Goal: Task Accomplishment & Management: Use online tool/utility

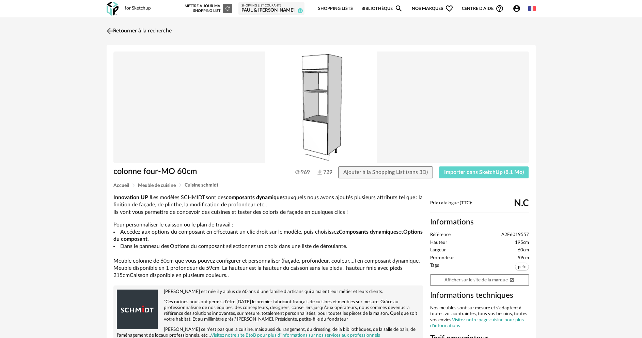
click at [149, 30] on link "Retourner à la recherche" at bounding box center [138, 31] width 67 height 15
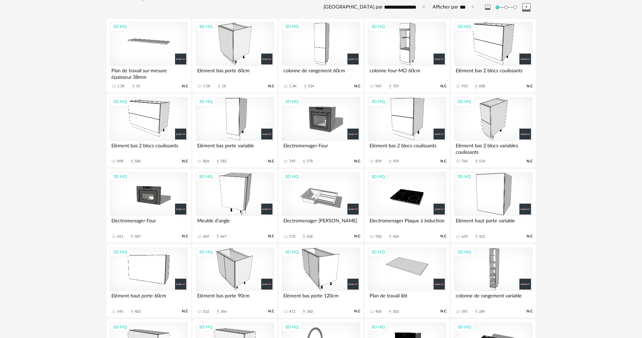
scroll to position [175, 0]
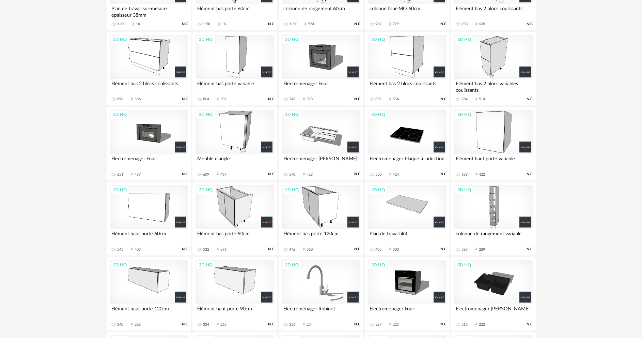
click at [489, 205] on div "3D HQ" at bounding box center [493, 207] width 78 height 44
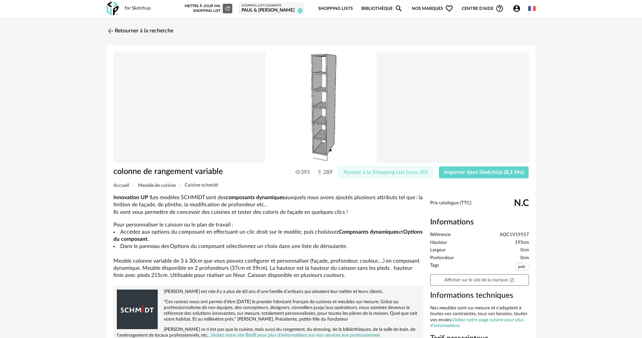
click at [358, 170] on span "Ajouter à la Shopping List (sans 3D)" at bounding box center [385, 171] width 85 height 5
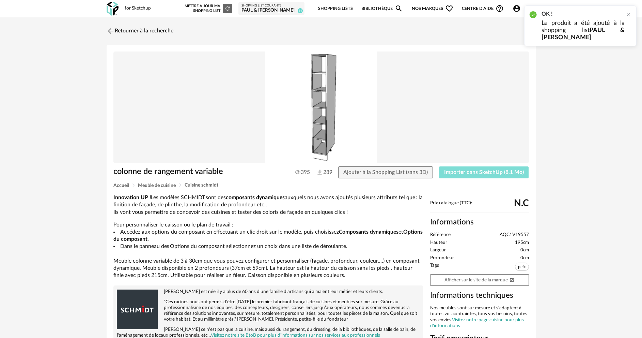
click at [445, 171] on span "Importer dans SketchUp (8,1 Mo)" at bounding box center [484, 171] width 80 height 5
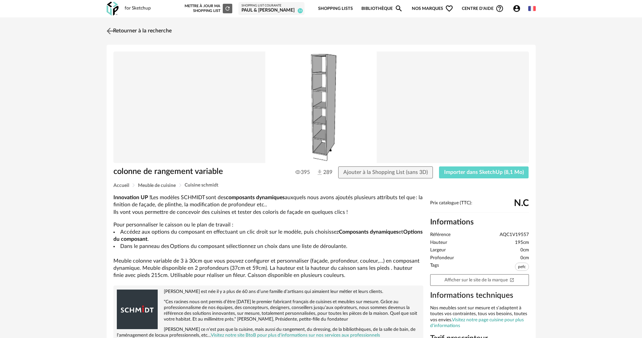
click at [123, 31] on link "Retourner à la recherche" at bounding box center [138, 31] width 67 height 15
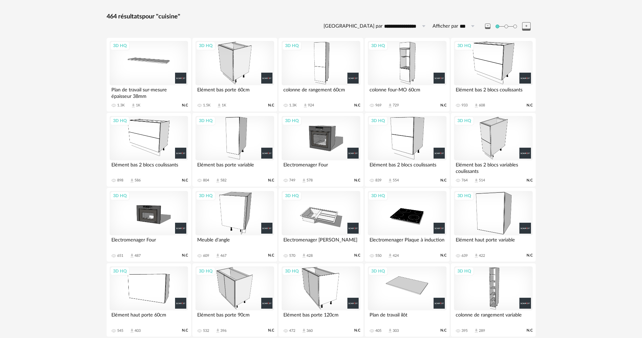
scroll to position [73, 0]
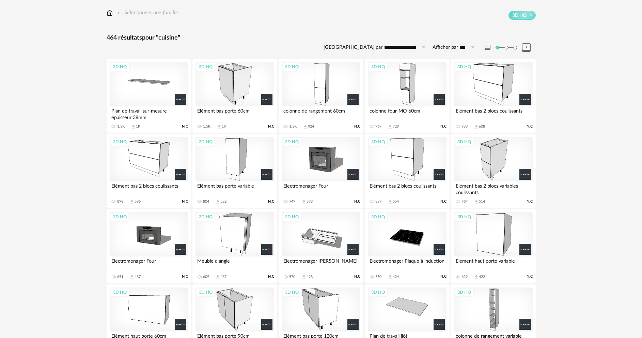
click at [409, 165] on div "3D HQ" at bounding box center [407, 159] width 78 height 44
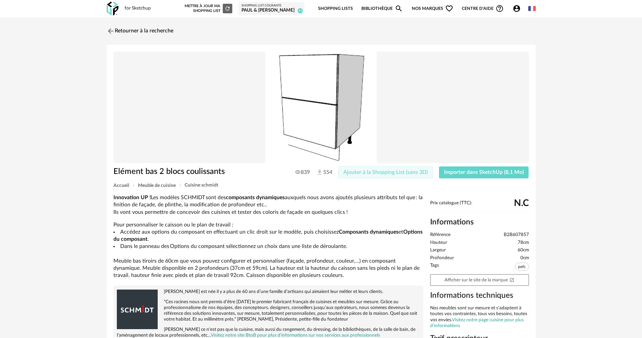
click at [385, 173] on span "Ajouter à la Shopping List (sans 3D)" at bounding box center [385, 171] width 85 height 5
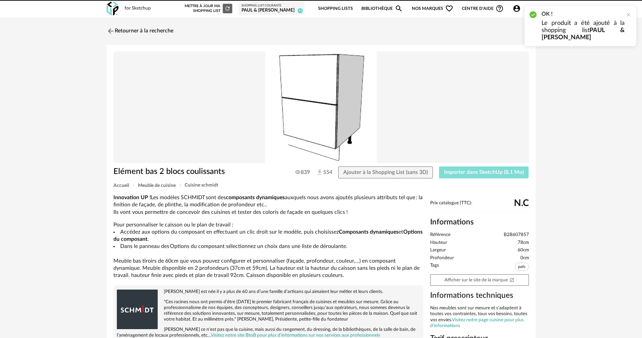
click at [479, 171] on span "Importer dans SketchUp (8,1 Mo)" at bounding box center [484, 171] width 80 height 5
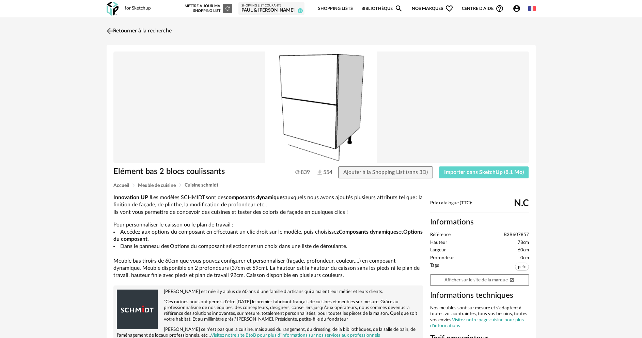
click at [164, 28] on link "Retourner à la recherche" at bounding box center [138, 31] width 67 height 15
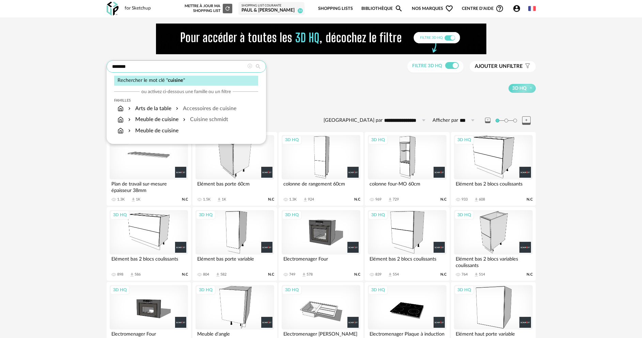
drag, startPoint x: 134, startPoint y: 65, endPoint x: 98, endPoint y: 67, distance: 35.8
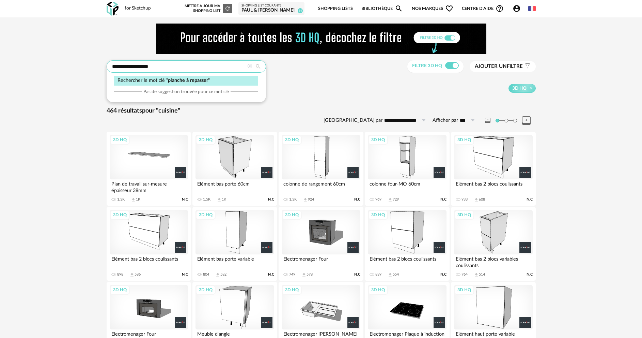
type input "**********"
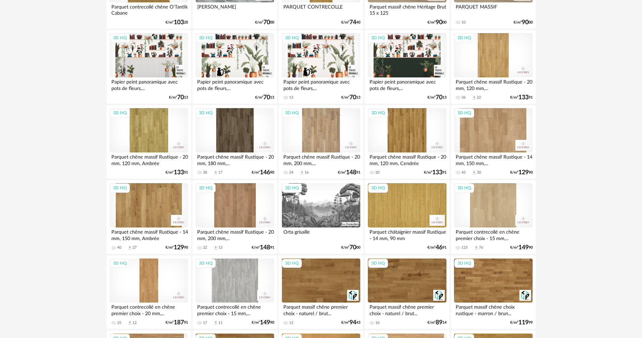
scroll to position [988, 0]
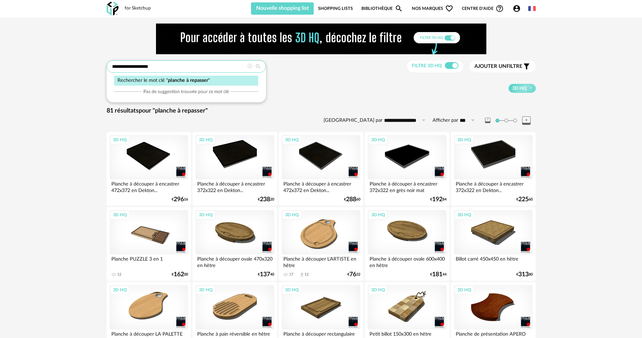
drag, startPoint x: 158, startPoint y: 67, endPoint x: 78, endPoint y: 66, distance: 80.4
type input "*****"
type input "**********"
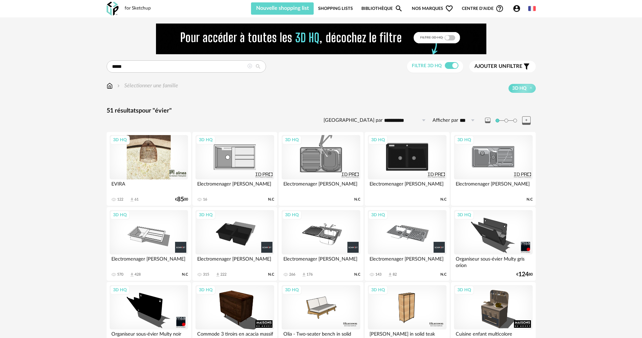
click at [144, 155] on div "3D HQ" at bounding box center [149, 157] width 78 height 44
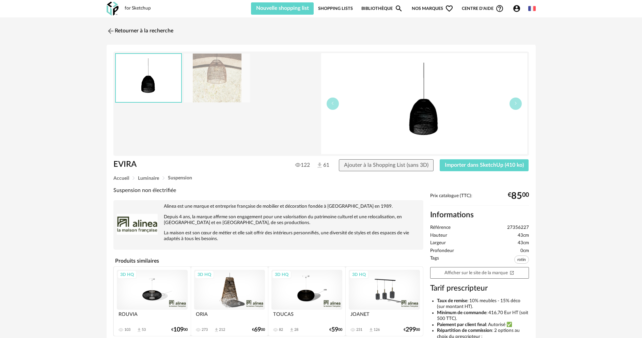
click at [437, 120] on img at bounding box center [424, 103] width 206 height 101
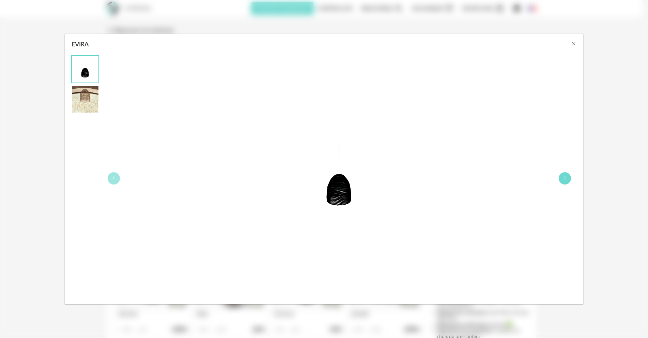
click at [567, 178] on icon "EVIRA" at bounding box center [565, 178] width 4 height 4
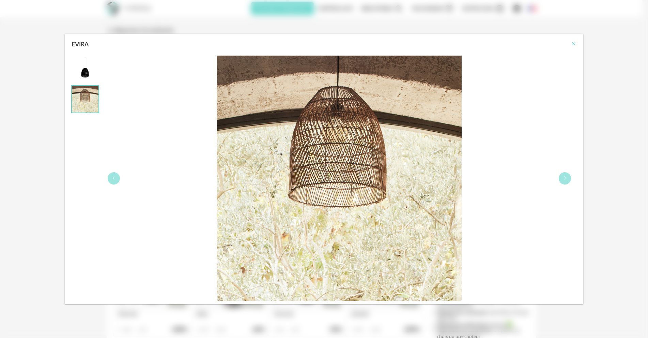
click at [575, 45] on icon "Close" at bounding box center [573, 43] width 5 height 5
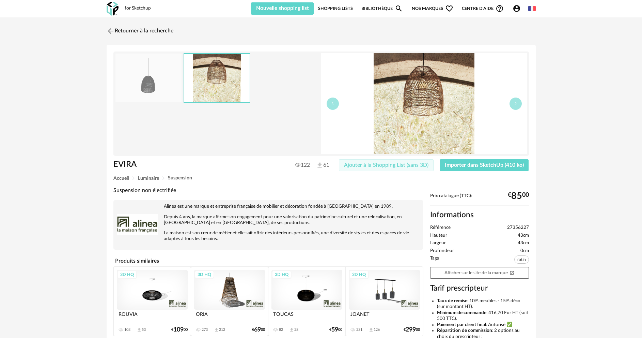
click at [377, 165] on span "Ajouter à la Shopping List (sans 3D)" at bounding box center [386, 164] width 85 height 5
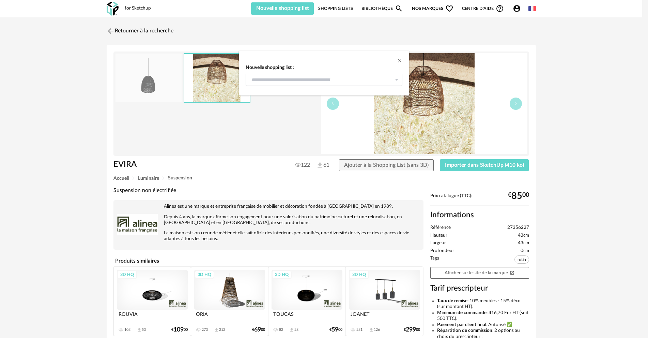
click at [397, 81] on icon "dialog" at bounding box center [396, 80] width 9 height 12
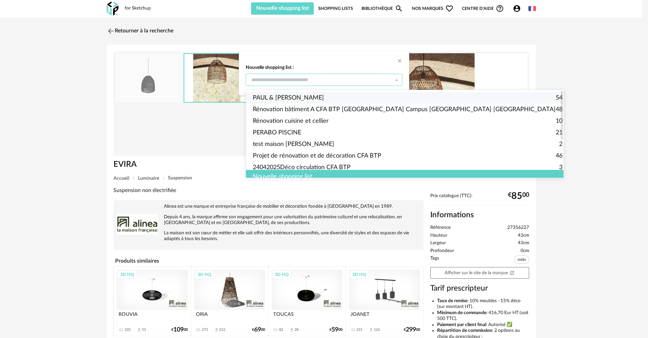
click at [296, 97] on span "PAUL & [PERSON_NAME]" at bounding box center [288, 98] width 71 height 12
type input "**********"
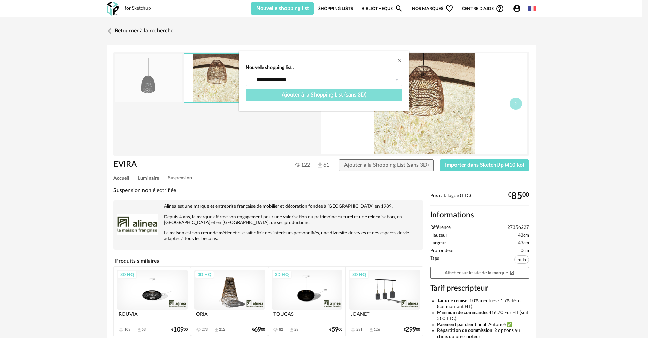
click at [332, 97] on span "Ajouter à la Shopping List (sans 3D)" at bounding box center [324, 94] width 85 height 5
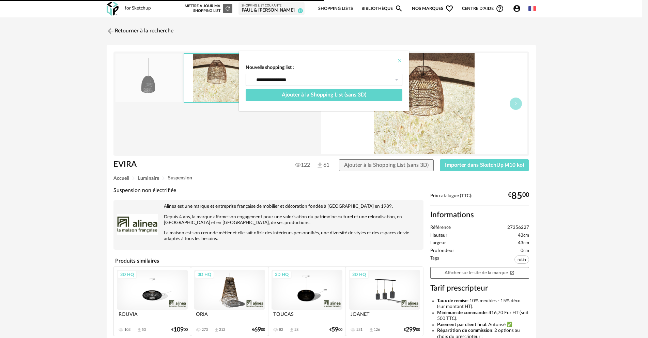
click at [399, 59] on icon "Close" at bounding box center [399, 60] width 5 height 5
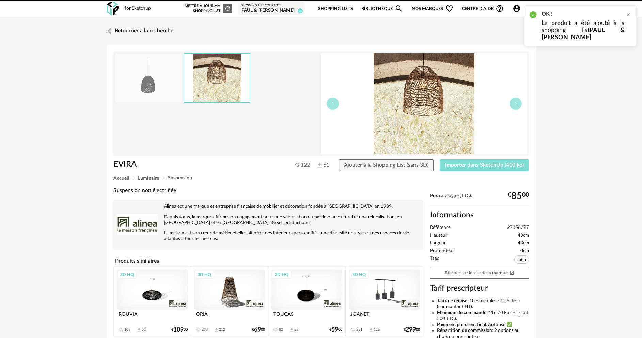
click at [481, 162] on button "Importer dans SketchUp (410 ko)" at bounding box center [484, 165] width 89 height 12
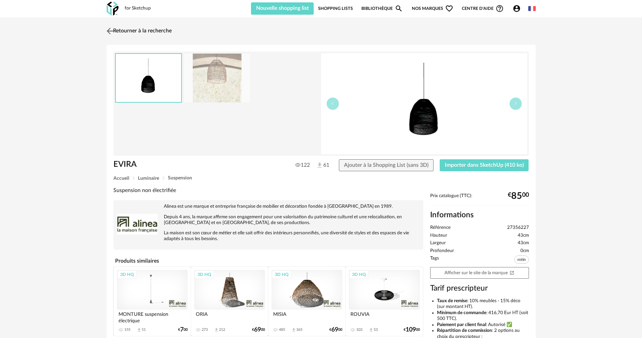
click at [134, 32] on link "Retourner à la recherche" at bounding box center [138, 31] width 67 height 15
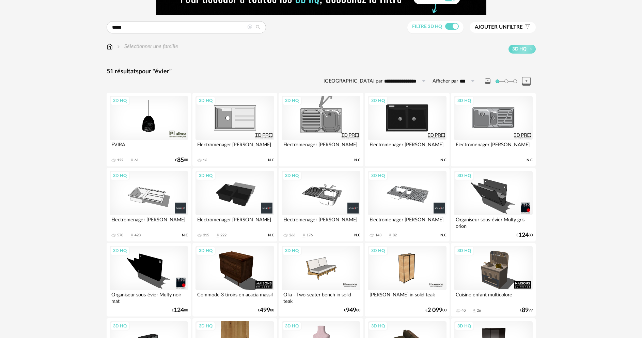
scroll to position [39, 0]
click at [156, 191] on div "3D HQ" at bounding box center [149, 193] width 78 height 44
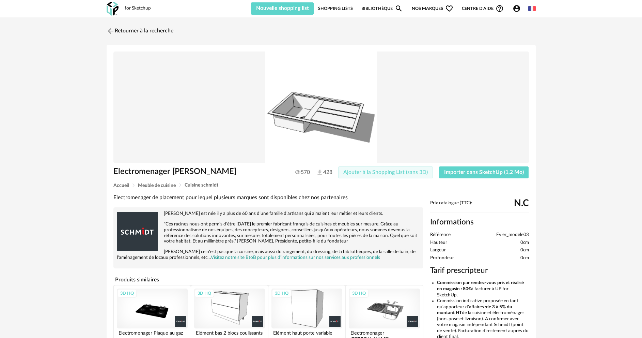
click at [359, 175] on button "Ajouter à la Shopping List (sans 3D)" at bounding box center [385, 172] width 95 height 12
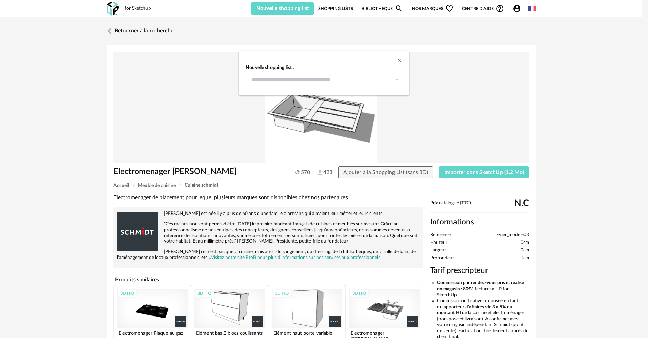
click at [397, 80] on icon "dialog" at bounding box center [396, 80] width 9 height 12
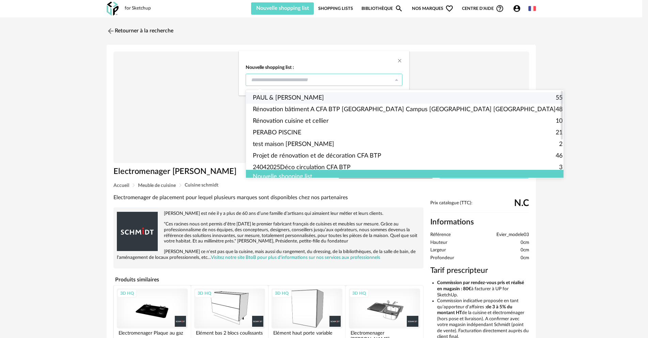
click at [294, 96] on span "PAUL & [PERSON_NAME]" at bounding box center [288, 98] width 71 height 12
type input "**********"
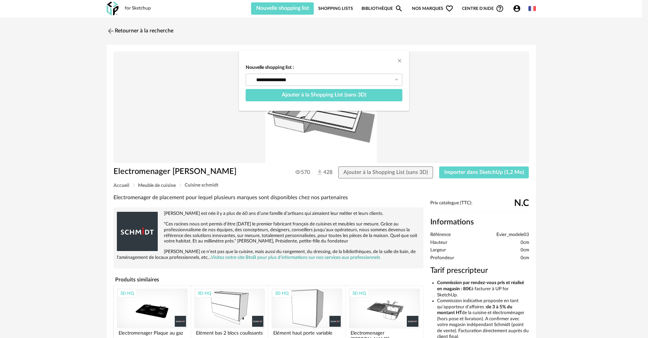
click at [483, 172] on div "**********" at bounding box center [324, 169] width 648 height 338
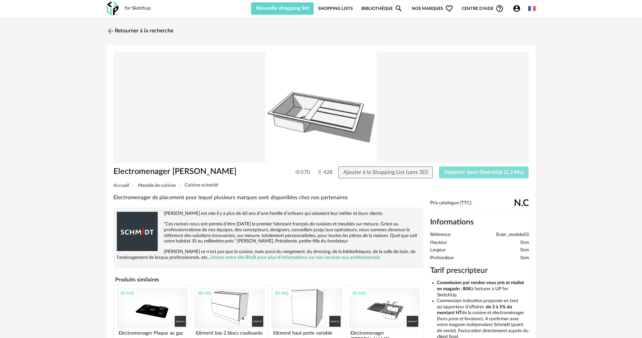
click at [470, 172] on span "Importer dans SketchUp (1,2 Mo)" at bounding box center [484, 171] width 80 height 5
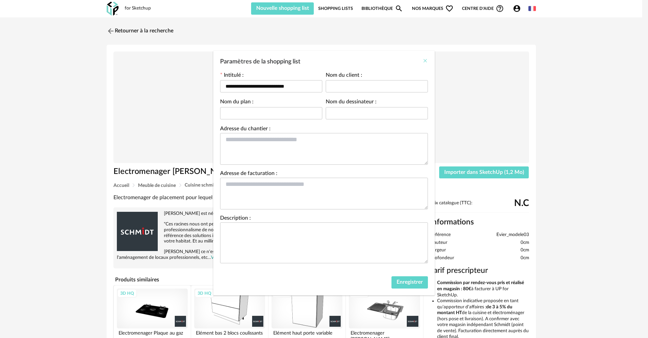
click at [424, 61] on icon "Close" at bounding box center [425, 60] width 5 height 5
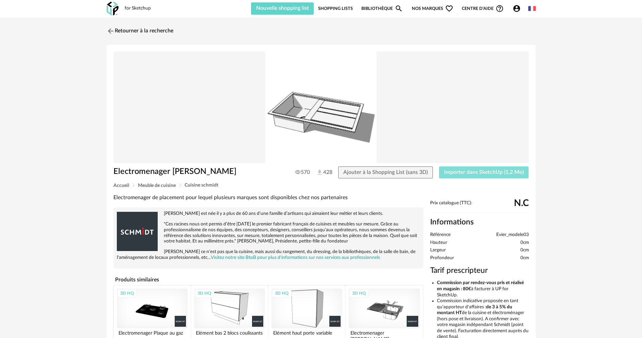
click at [462, 173] on span "Importer dans SketchUp (1,2 Mo)" at bounding box center [484, 171] width 80 height 5
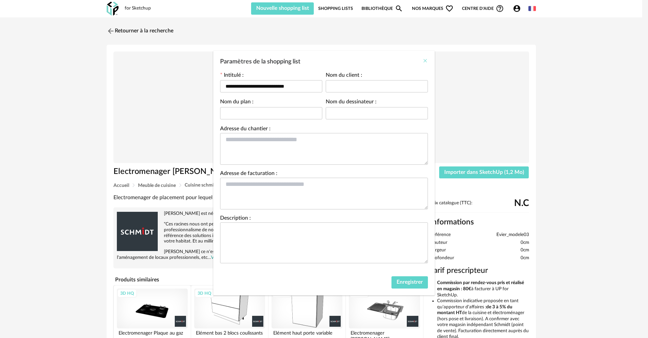
click at [424, 61] on icon "Close" at bounding box center [425, 60] width 5 height 5
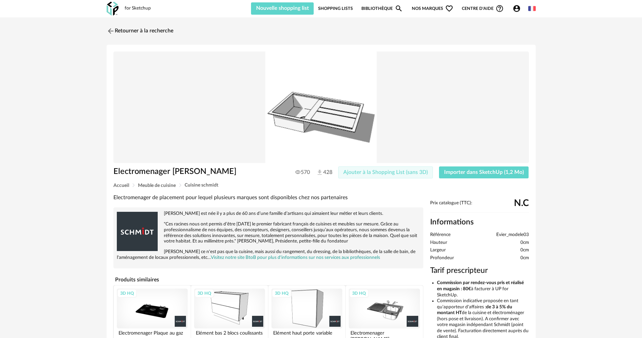
click at [366, 173] on span "Ajouter à la Shopping List (sans 3D)" at bounding box center [385, 171] width 85 height 5
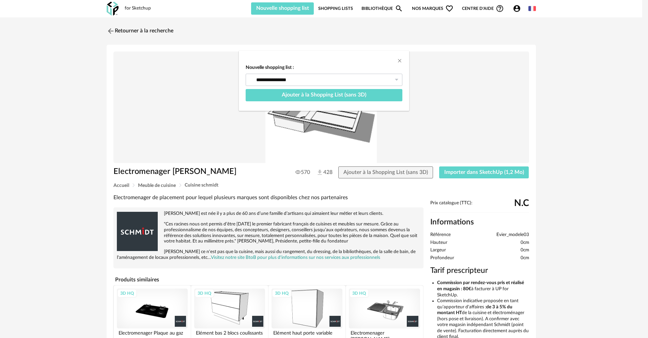
click at [397, 77] on icon "dialog" at bounding box center [396, 80] width 9 height 12
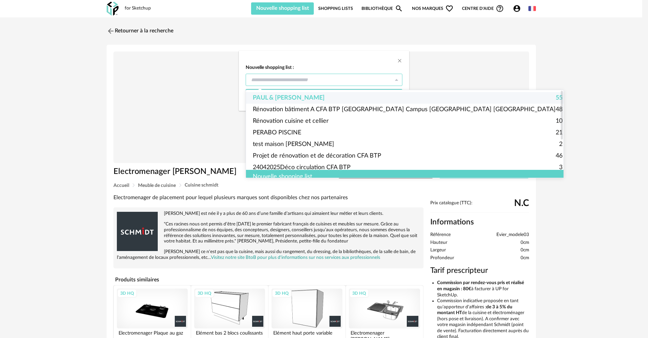
click at [290, 97] on span "PAUL & [PERSON_NAME]" at bounding box center [289, 98] width 72 height 12
type input "**********"
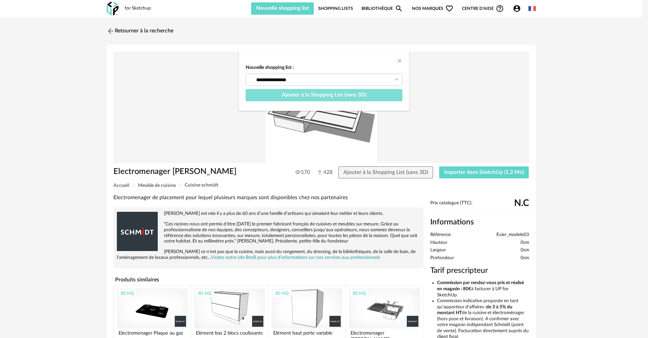
click at [296, 95] on span "Ajouter à la Shopping List (sans 3D)" at bounding box center [324, 94] width 85 height 5
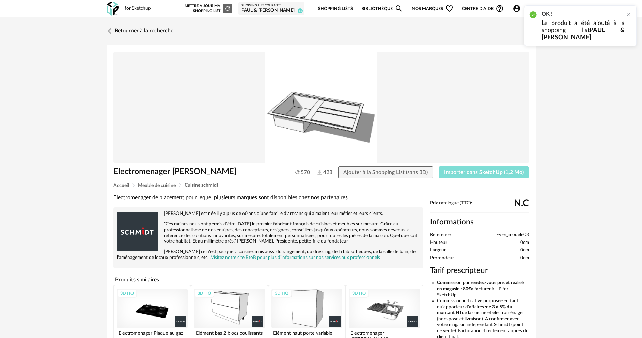
click at [478, 171] on span "Importer dans SketchUp (1,2 Mo)" at bounding box center [484, 171] width 80 height 5
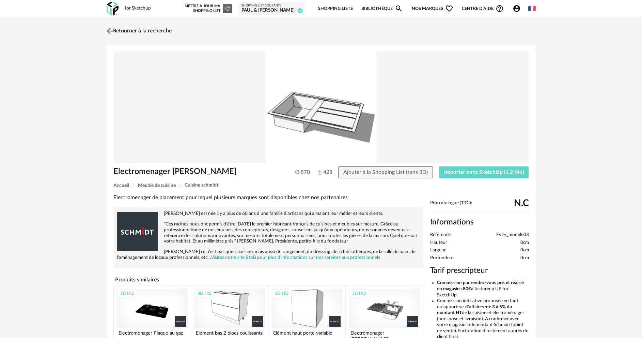
click at [139, 30] on link "Retourner à la recherche" at bounding box center [138, 31] width 67 height 15
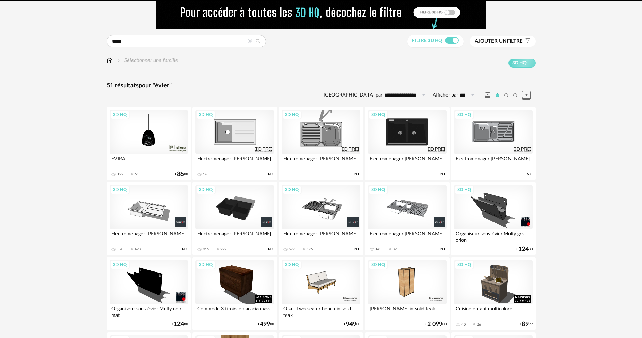
scroll to position [25, 0]
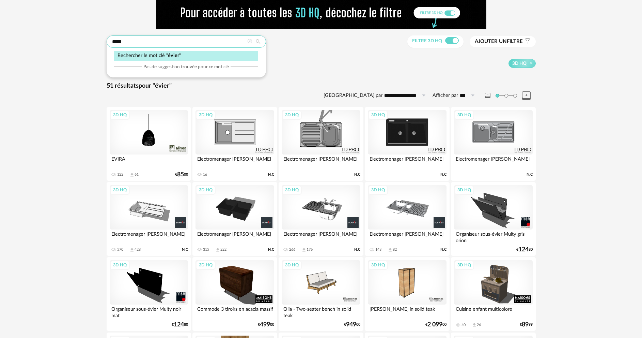
drag, startPoint x: 158, startPoint y: 44, endPoint x: 106, endPoint y: 42, distance: 51.8
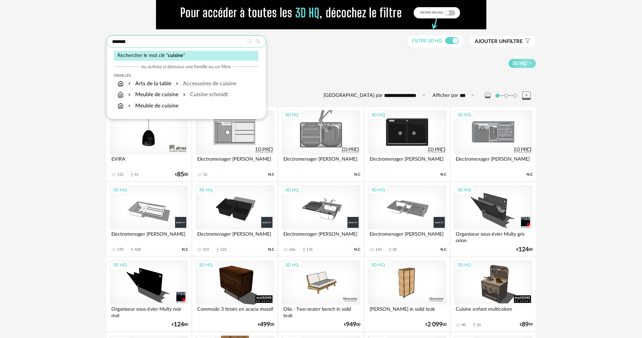
type input "*******"
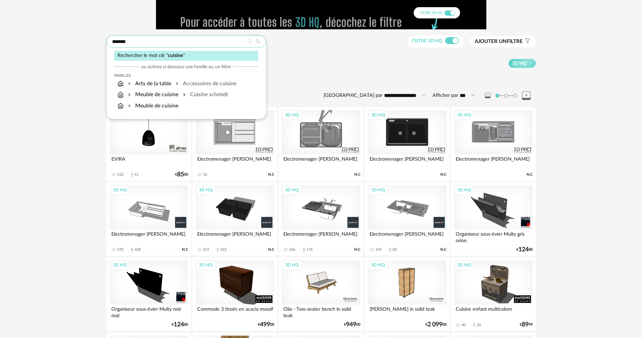
type input "**********"
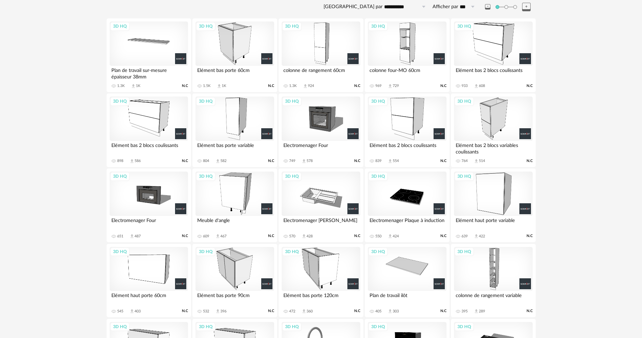
scroll to position [102, 0]
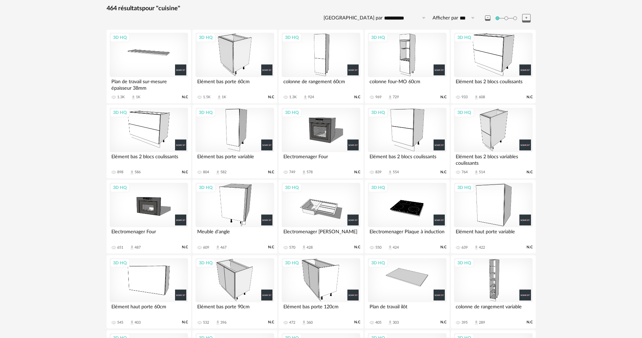
click at [146, 48] on div "3D HQ" at bounding box center [149, 55] width 78 height 44
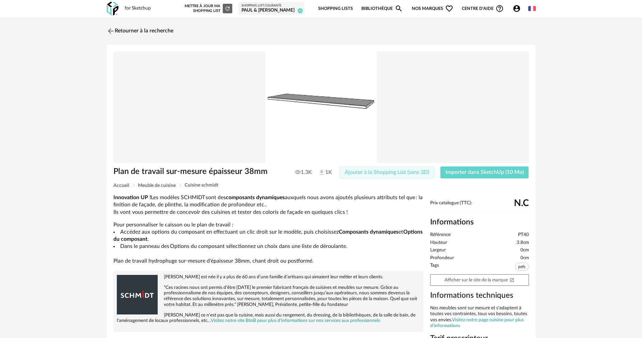
click at [362, 172] on span "Ajouter à la Shopping List (sans 3D)" at bounding box center [387, 171] width 85 height 5
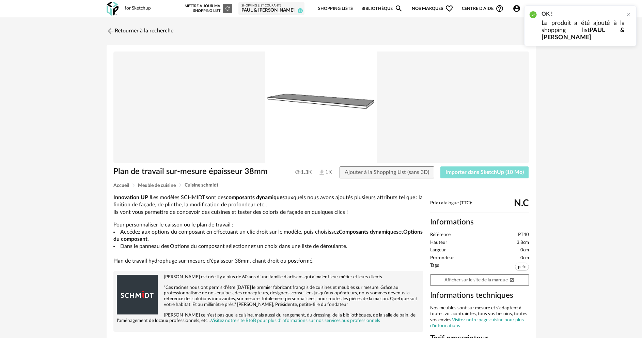
click at [458, 171] on span "Importer dans SketchUp (10 Mo)" at bounding box center [485, 171] width 78 height 5
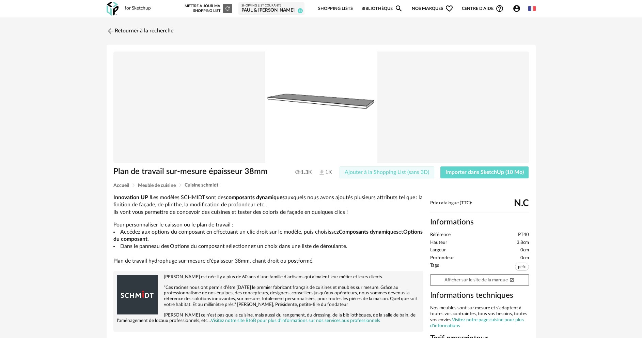
click at [377, 174] on span "Ajouter à la Shopping List (sans 3D)" at bounding box center [387, 171] width 85 height 5
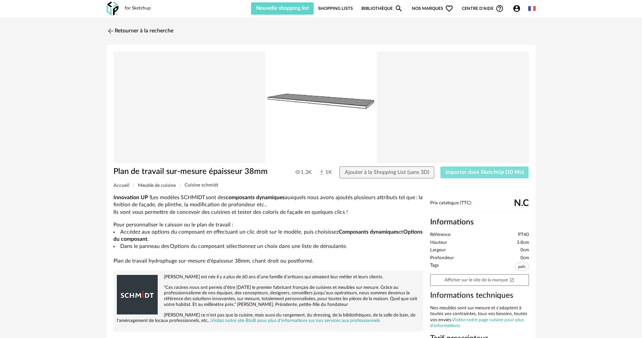
click at [460, 169] on span "Importer dans SketchUp (10 Mo)" at bounding box center [485, 171] width 78 height 5
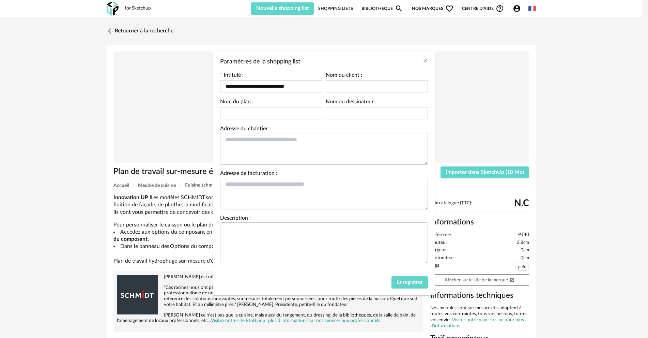
click at [423, 56] on div "Paramètres de la shopping list" at bounding box center [323, 60] width 221 height 18
click at [427, 61] on icon "Close" at bounding box center [425, 60] width 5 height 5
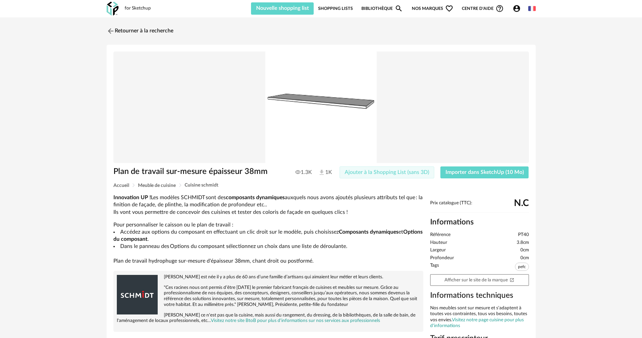
click at [383, 175] on button "Ajouter à la Shopping List (sans 3D)" at bounding box center [387, 172] width 95 height 12
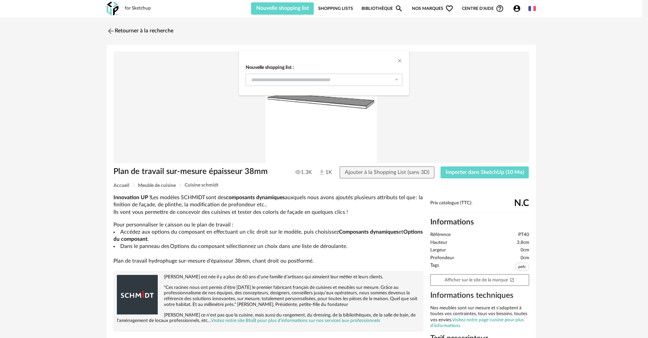
click at [395, 79] on icon "dialog" at bounding box center [396, 80] width 9 height 12
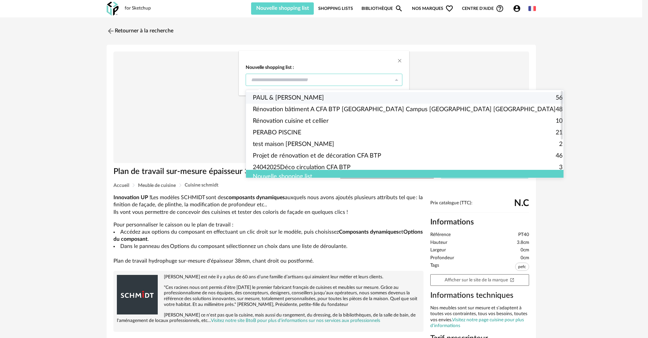
click at [297, 96] on span "PAUL & [PERSON_NAME]" at bounding box center [288, 98] width 71 height 12
type input "**********"
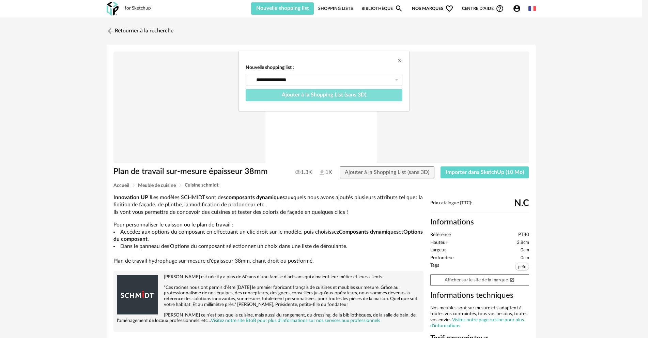
click at [298, 97] on span "Ajouter à la Shopping List (sans 3D)" at bounding box center [324, 94] width 85 height 5
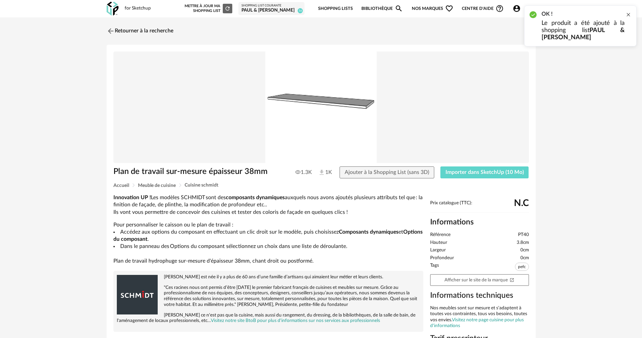
click at [628, 14] on div at bounding box center [628, 14] width 5 height 5
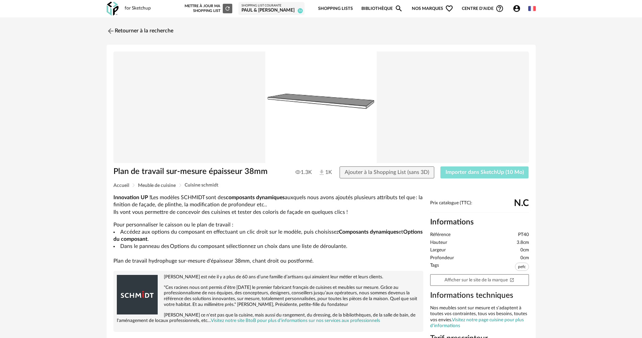
click at [488, 169] on button "Importer dans SketchUp (10 Mo)" at bounding box center [485, 172] width 89 height 12
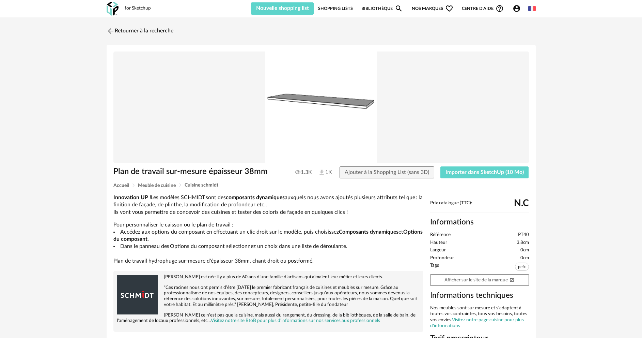
click at [381, 172] on span "Ajouter à la Shopping List (sans 3D)" at bounding box center [387, 171] width 85 height 5
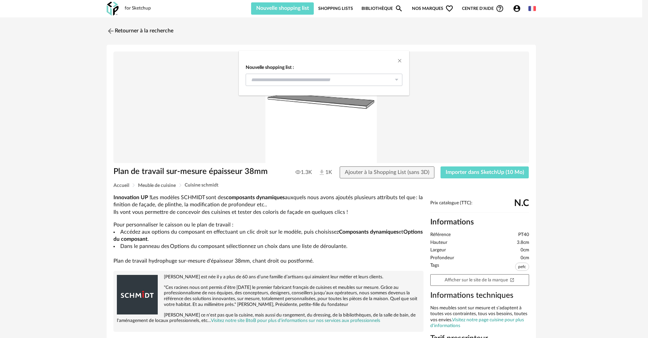
click at [396, 76] on icon "dialog" at bounding box center [396, 80] width 9 height 12
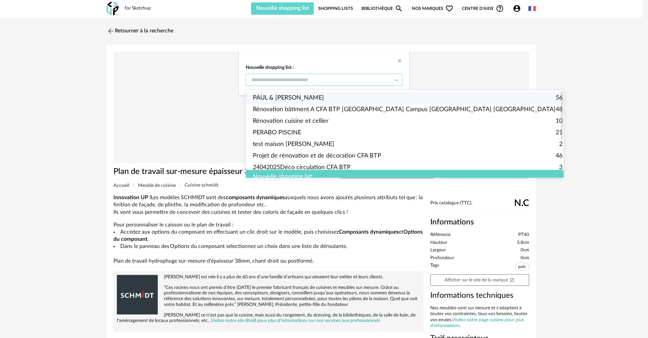
click at [289, 99] on span "PAUL & [PERSON_NAME]" at bounding box center [288, 98] width 71 height 12
type input "**********"
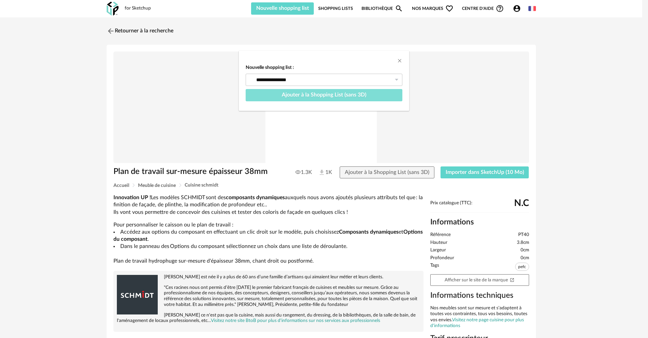
click at [319, 95] on span "Ajouter à la Shopping List (sans 3D)" at bounding box center [324, 94] width 85 height 5
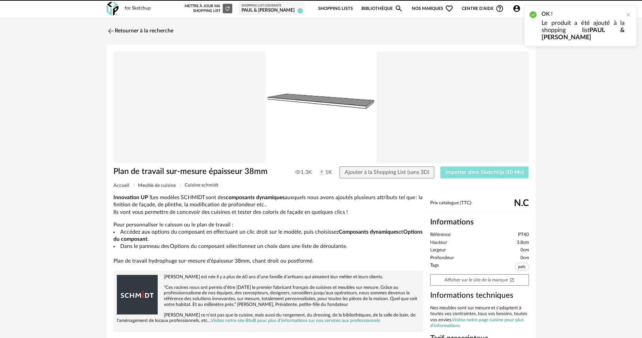
click at [462, 174] on span "Importer dans SketchUp (10 Mo)" at bounding box center [485, 171] width 78 height 5
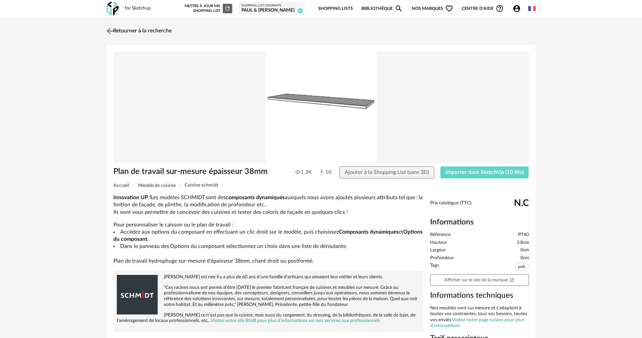
click at [113, 31] on img at bounding box center [110, 31] width 10 height 10
click at [146, 31] on link "Retourner à la recherche" at bounding box center [138, 31] width 67 height 15
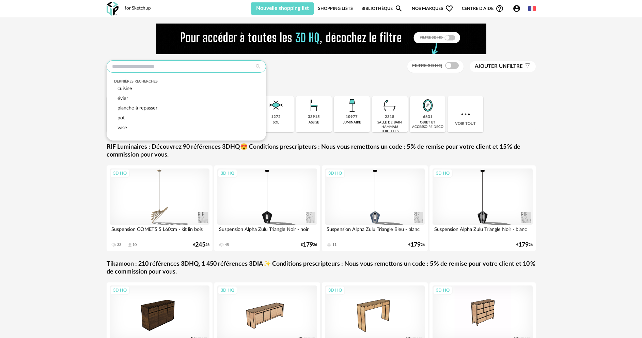
click at [149, 63] on input "text" at bounding box center [186, 66] width 159 height 12
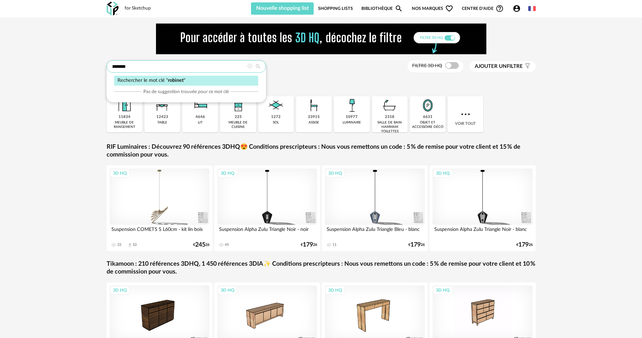
type input "*******"
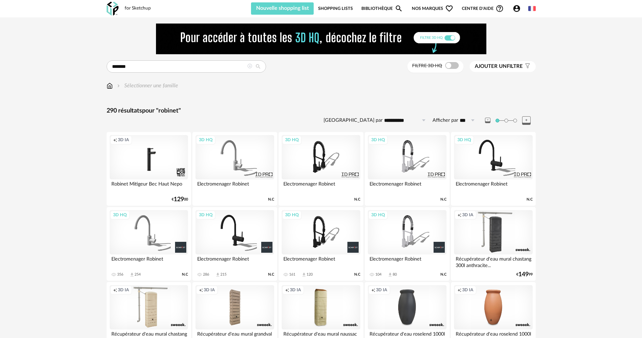
click at [409, 240] on div "3D HQ" at bounding box center [407, 232] width 78 height 44
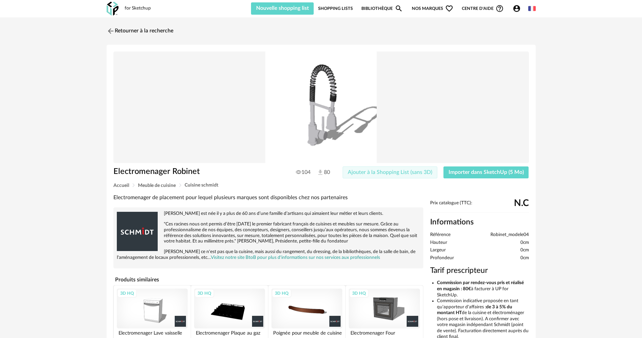
click at [361, 174] on span "Ajouter à la Shopping List (sans 3D)" at bounding box center [390, 171] width 85 height 5
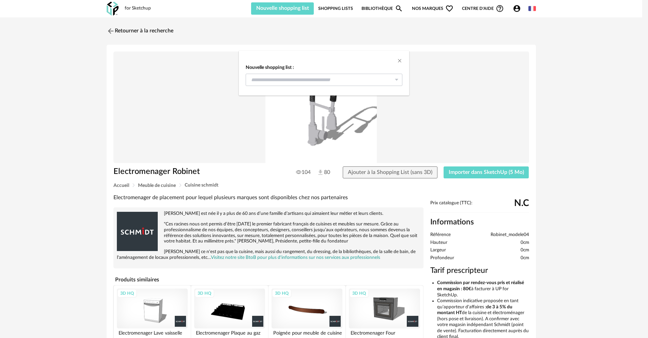
click at [397, 78] on icon "dialog" at bounding box center [396, 80] width 9 height 12
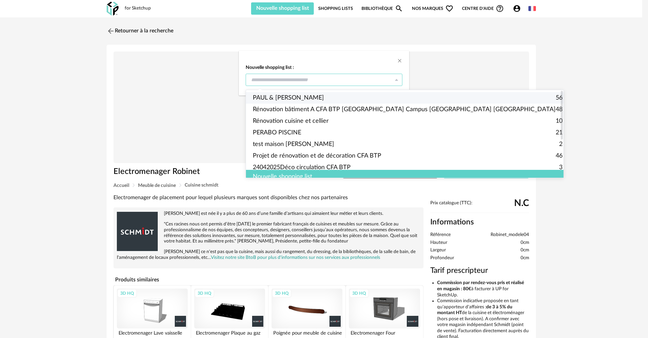
click at [281, 94] on span "PAUL & [PERSON_NAME]" at bounding box center [288, 98] width 71 height 12
type input "**********"
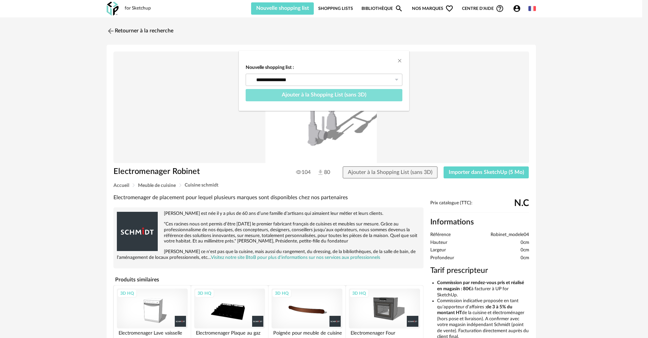
click at [345, 98] on button "Ajouter à la Shopping List (sans 3D)" at bounding box center [324, 95] width 157 height 12
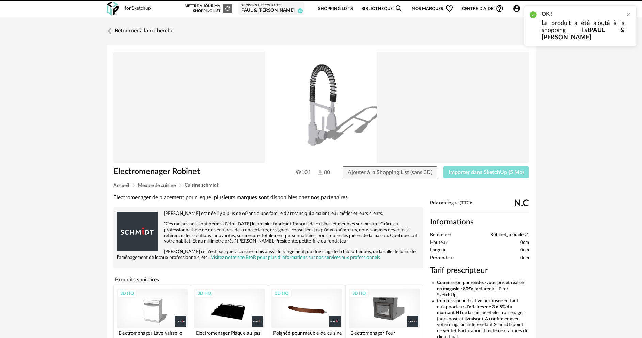
click at [458, 173] on span "Importer dans SketchUp (5 Mo)" at bounding box center [486, 171] width 75 height 5
